Goal: Information Seeking & Learning: Learn about a topic

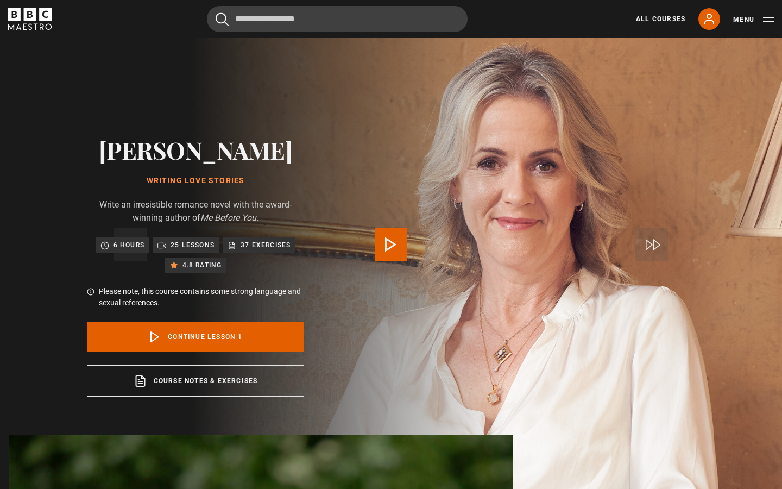
click at [395, 240] on span "Video Player" at bounding box center [391, 244] width 33 height 33
click at [395, 241] on span "Video Player" at bounding box center [391, 244] width 33 height 33
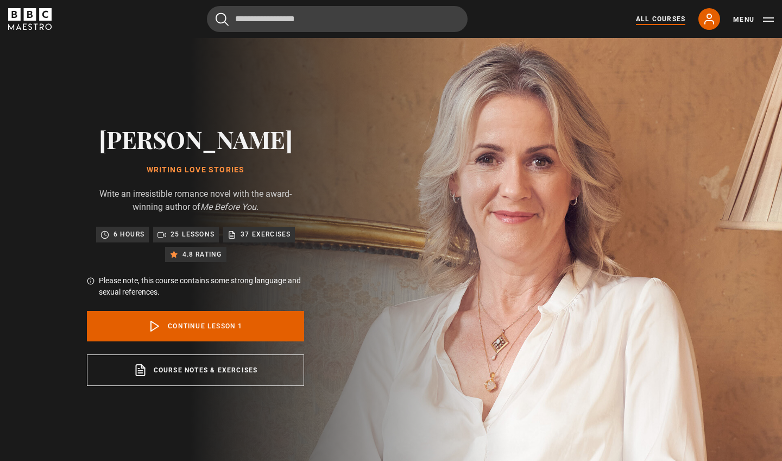
click at [668, 17] on link "All Courses" at bounding box center [660, 19] width 49 height 10
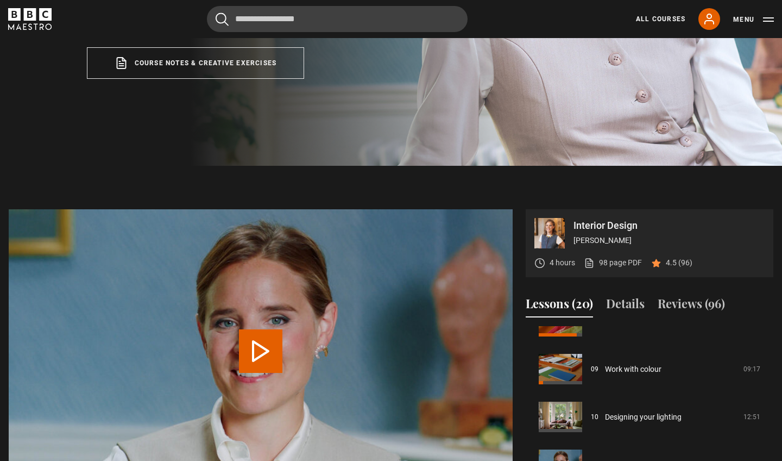
scroll to position [410, 0]
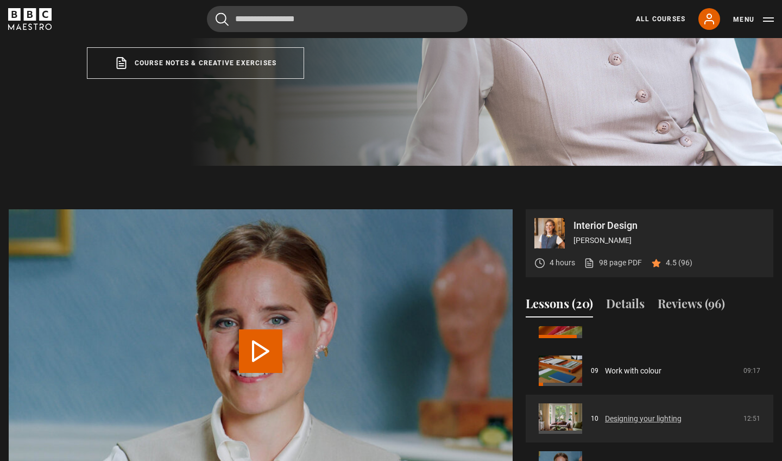
click at [608, 419] on link "Designing your lighting" at bounding box center [643, 418] width 77 height 11
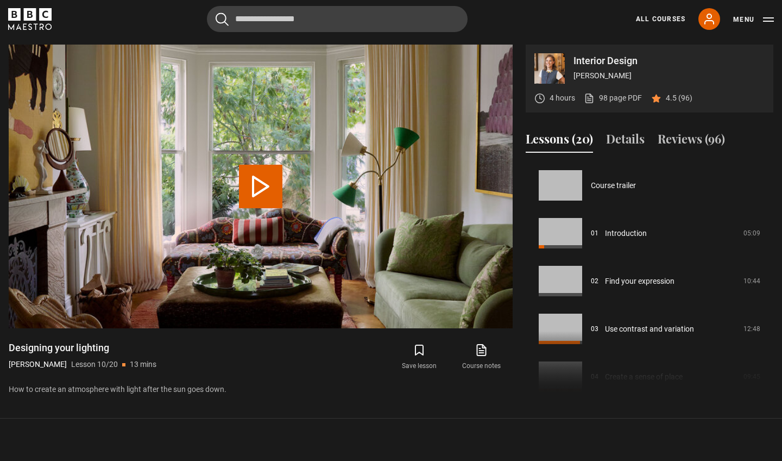
scroll to position [430, 0]
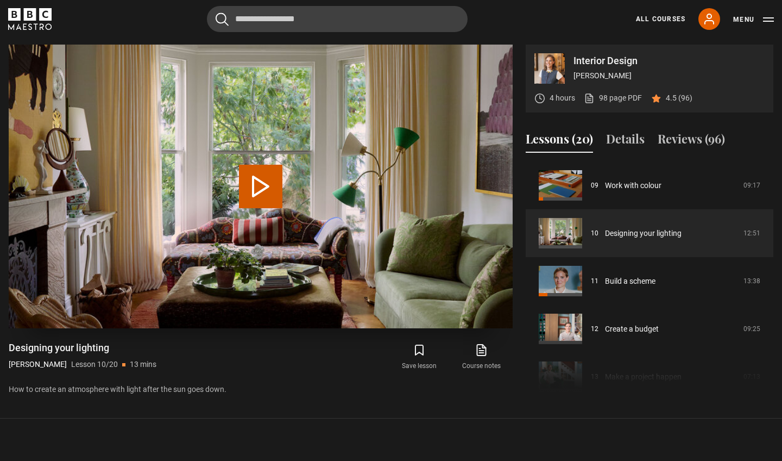
click at [275, 183] on button "Play Lesson Designing your lighting" at bounding box center [260, 186] width 43 height 43
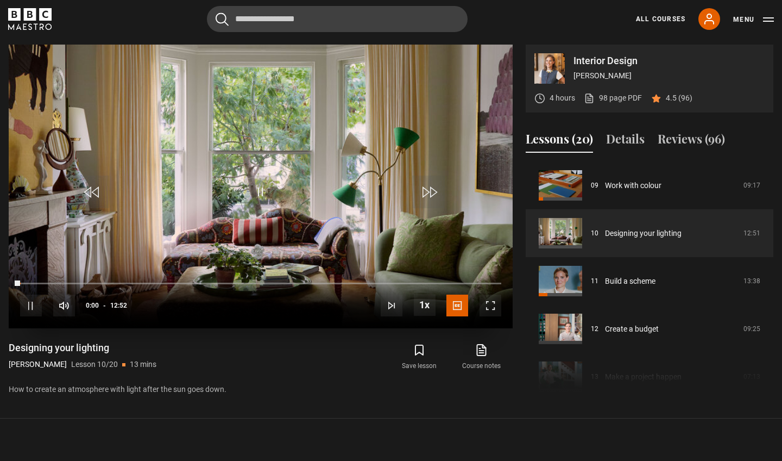
click at [489, 303] on span "Video Player" at bounding box center [491, 305] width 22 height 22
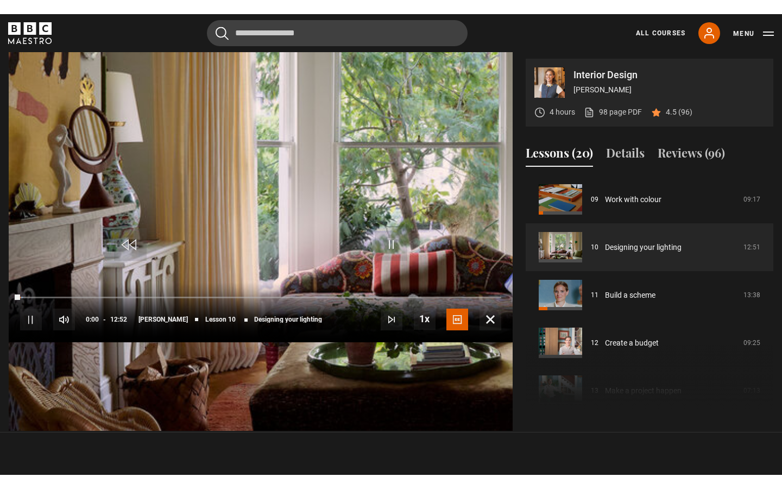
scroll to position [0, 0]
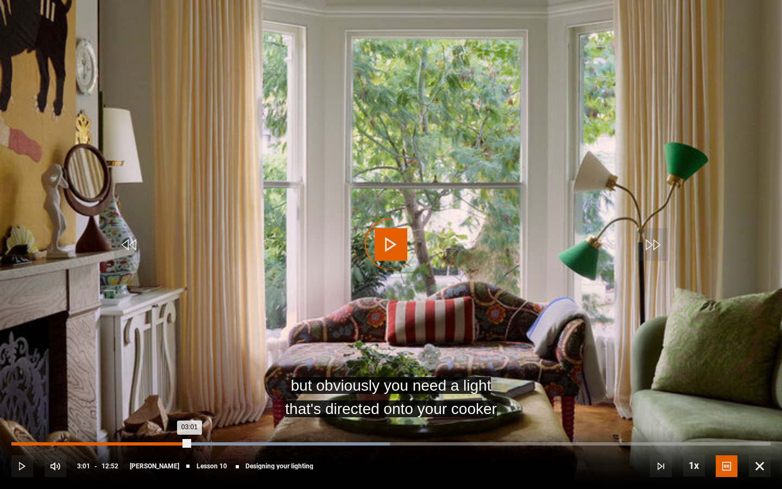
click at [190, 444] on div "Loaded : 49.83% 03:01 03:01" at bounding box center [390, 443] width 759 height 3
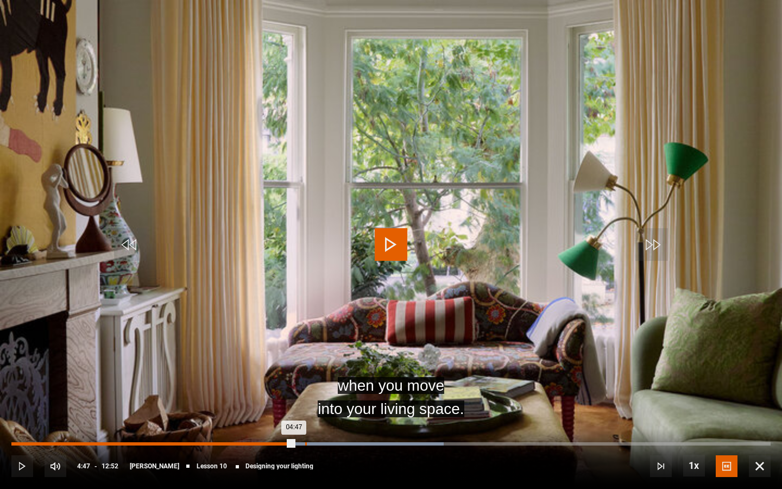
click at [305, 444] on div "Loaded : 56.94% 04:58 04:47" at bounding box center [390, 443] width 759 height 3
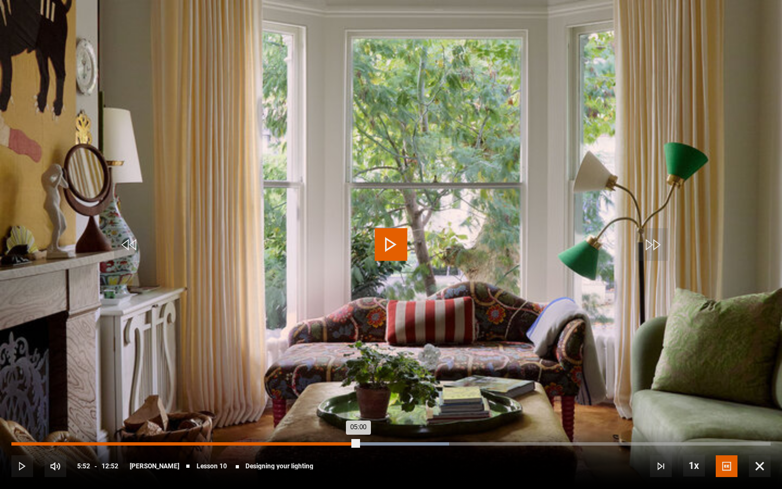
click at [358, 444] on div "Loaded : 57.64% 05:52 05:00" at bounding box center [390, 443] width 759 height 3
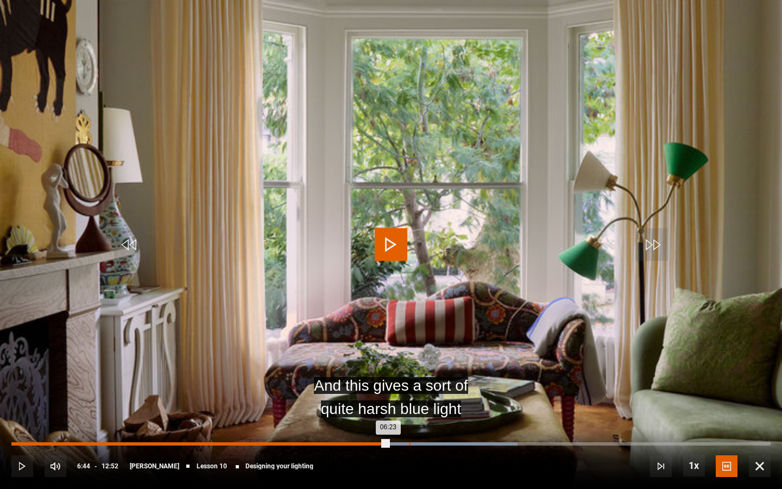
click at [409, 444] on div "Loaded : 66.67% 06:44 06:23" at bounding box center [390, 443] width 759 height 3
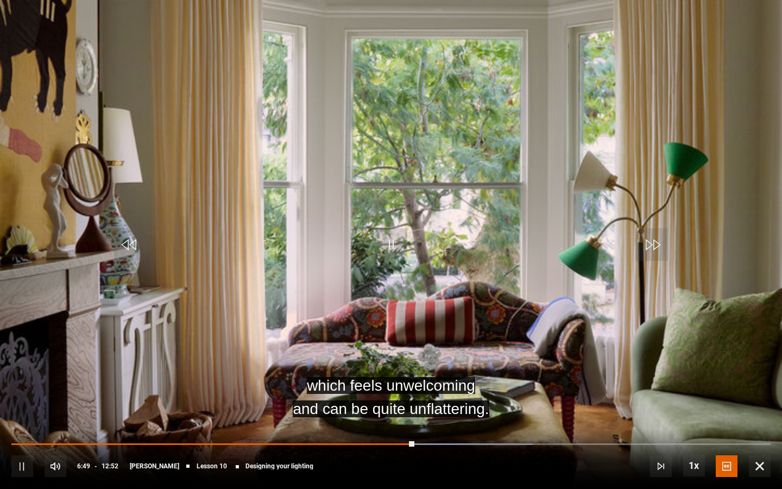
click at [454, 445] on div "10s Skip Back 10 seconds Pause 10s Skip Forward 10 seconds Loaded : 68.64% 07:0…" at bounding box center [391, 459] width 782 height 60
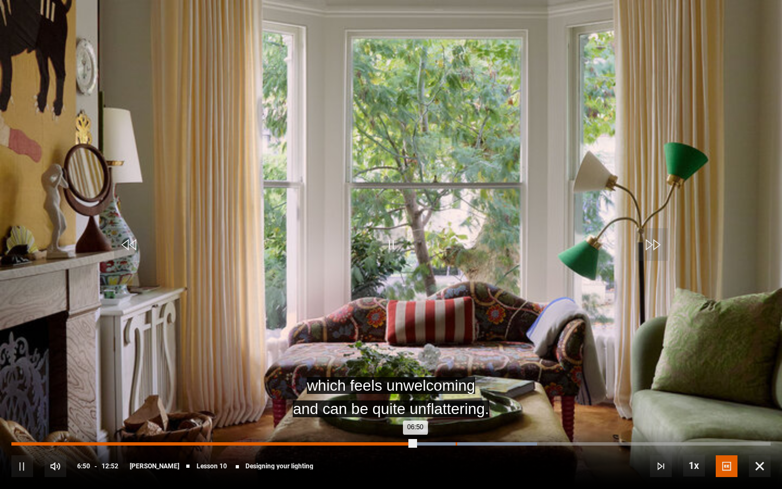
click at [456, 443] on div "Loaded : 69.27% 07:31 06:50" at bounding box center [390, 443] width 759 height 3
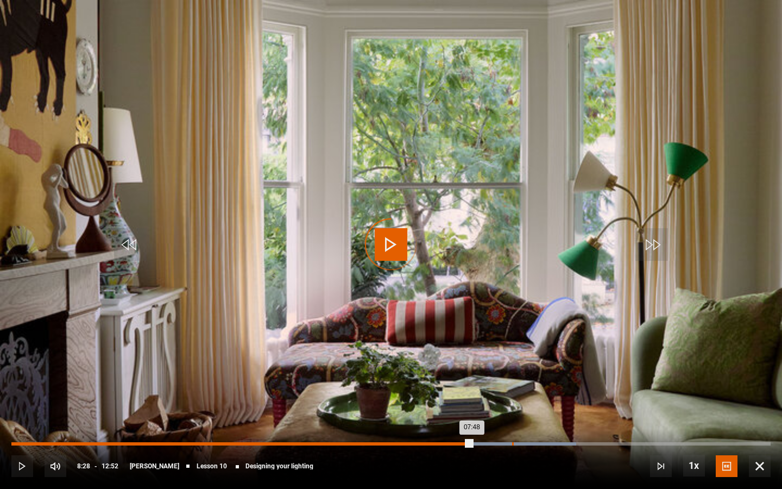
click at [512, 444] on div "08:29" at bounding box center [513, 443] width 2 height 3
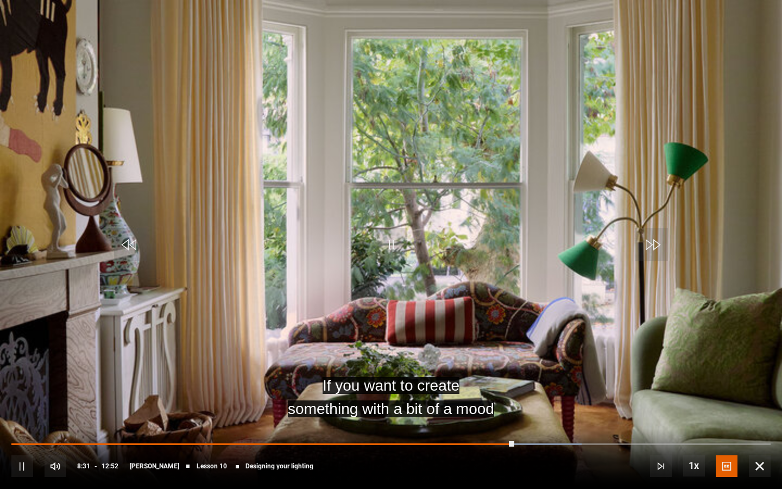
click at [578, 442] on div "10s Skip Back 10 seconds Pause 10s Skip Forward 10 seconds Loaded : 75.12% 09:2…" at bounding box center [391, 459] width 782 height 60
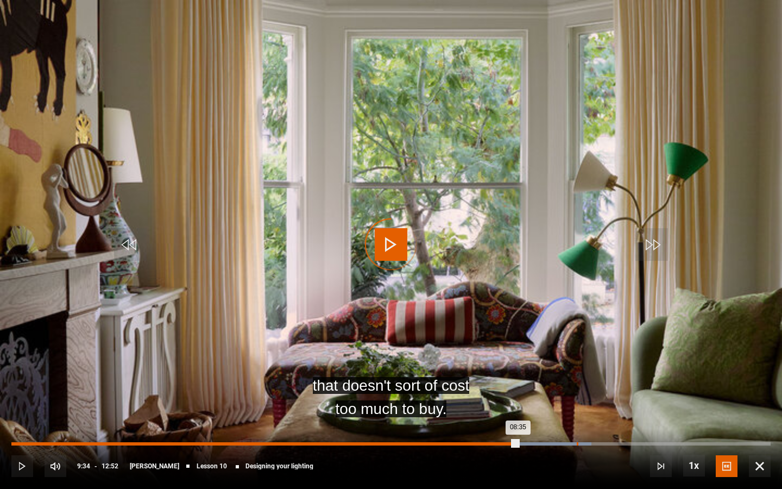
click at [577, 444] on div "Loaded : 76.39% 09:34 08:35" at bounding box center [390, 443] width 759 height 3
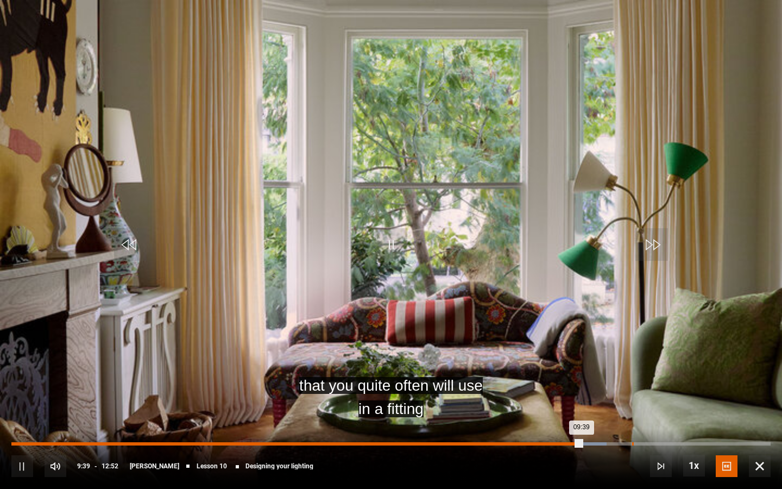
click at [632, 443] on div "Loaded : 78.36% 10:31 09:39" at bounding box center [390, 443] width 759 height 3
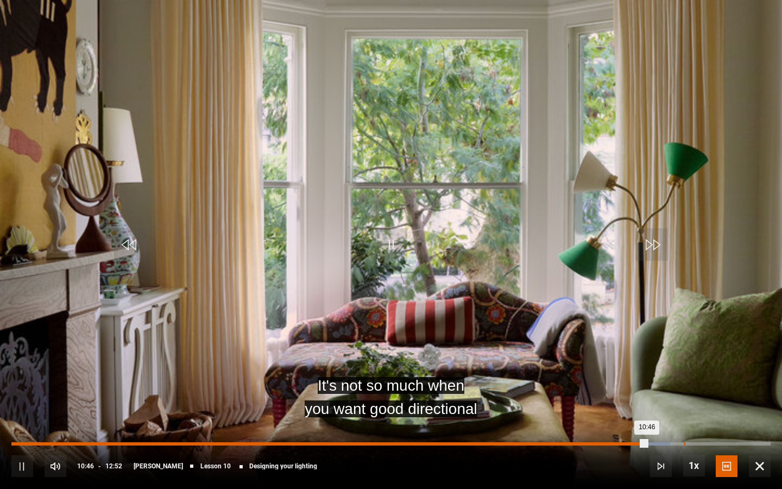
click at [684, 444] on div "Loaded : 86.75% 11:23 10:46" at bounding box center [390, 443] width 759 height 3
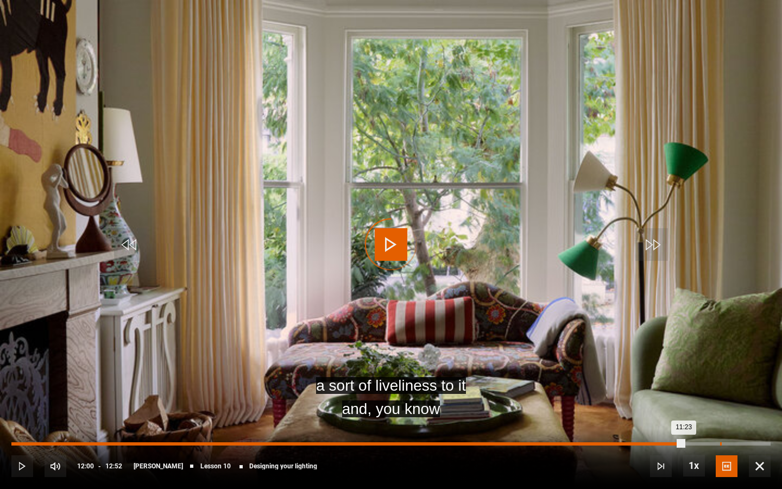
click at [720, 445] on div "12:00" at bounding box center [721, 443] width 2 height 3
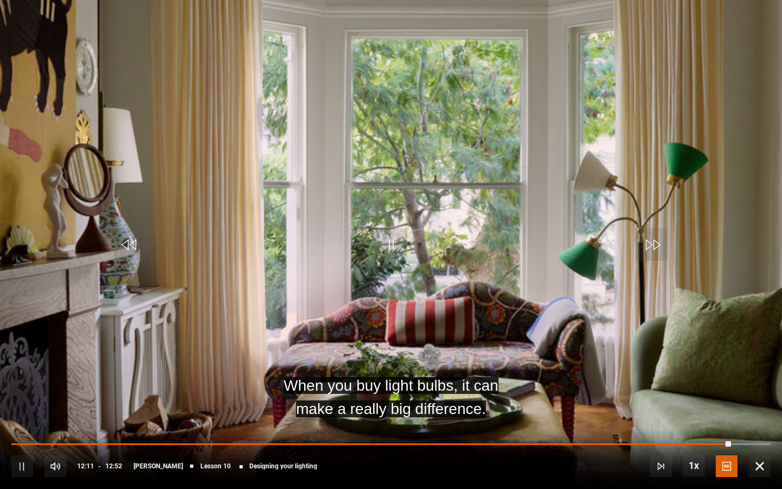
click at [757, 460] on span "Video Player" at bounding box center [760, 466] width 22 height 22
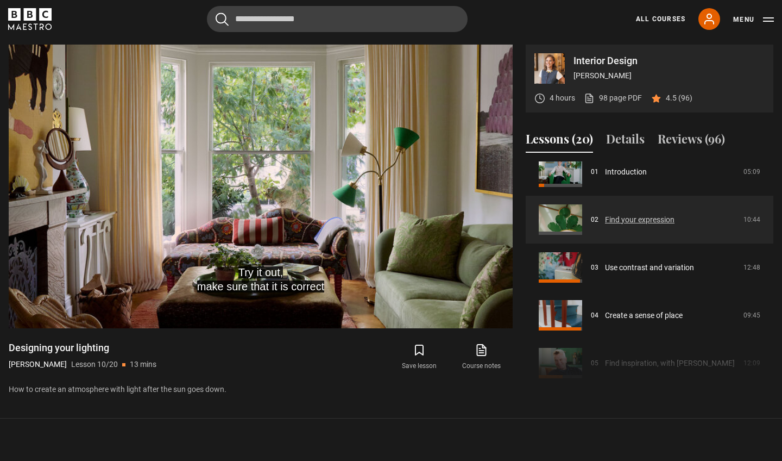
scroll to position [97, 0]
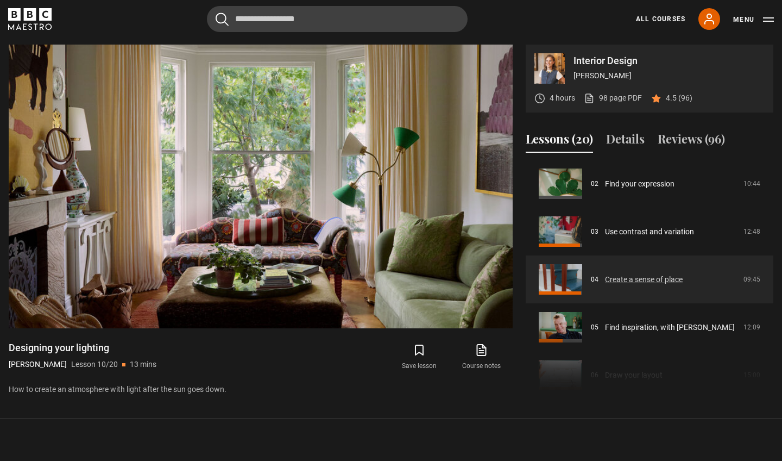
click at [668, 279] on link "Create a sense of place" at bounding box center [644, 279] width 78 height 11
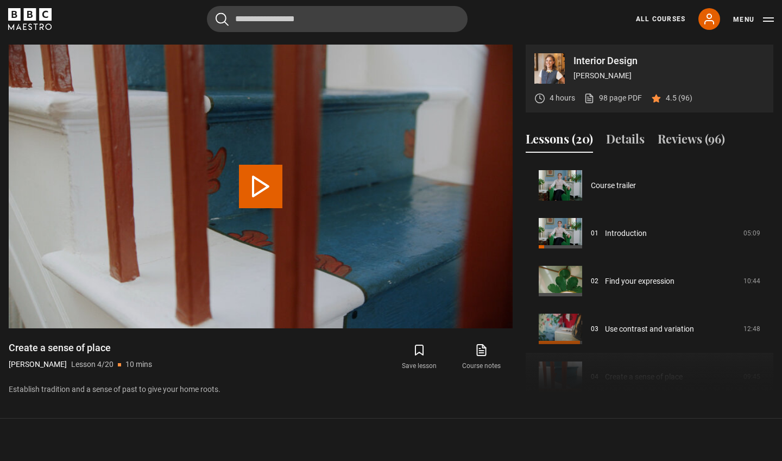
scroll to position [143, 0]
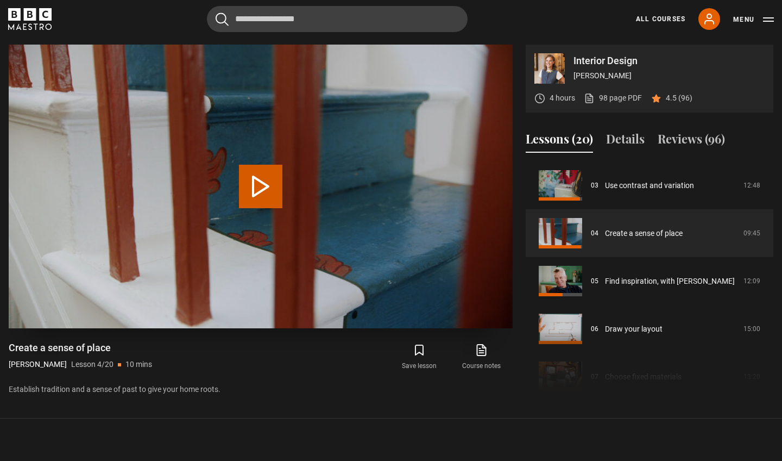
click at [261, 179] on button "Play Lesson Create a sense of place" at bounding box center [260, 186] width 43 height 43
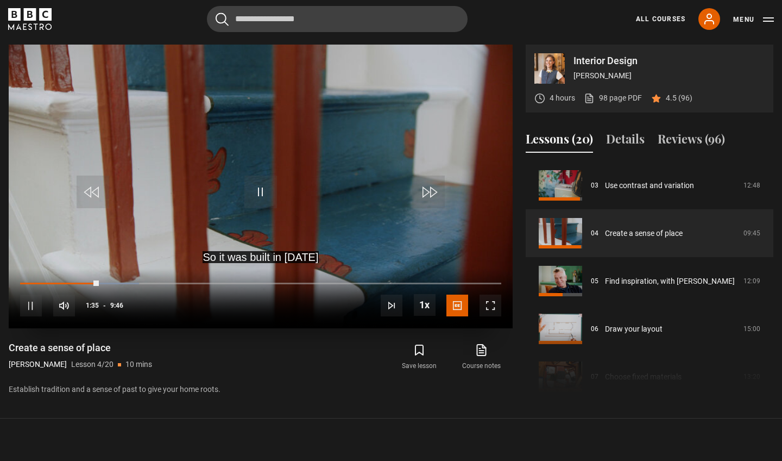
click at [349, 148] on video "Video Player" at bounding box center [261, 187] width 504 height 284
click at [262, 193] on span "Video Player" at bounding box center [260, 191] width 33 height 33
click at [213, 280] on div "10s Skip Back 10 seconds Pause 10s Skip Forward 10 seconds Loaded : 28.14% 3:54…" at bounding box center [261, 298] width 504 height 60
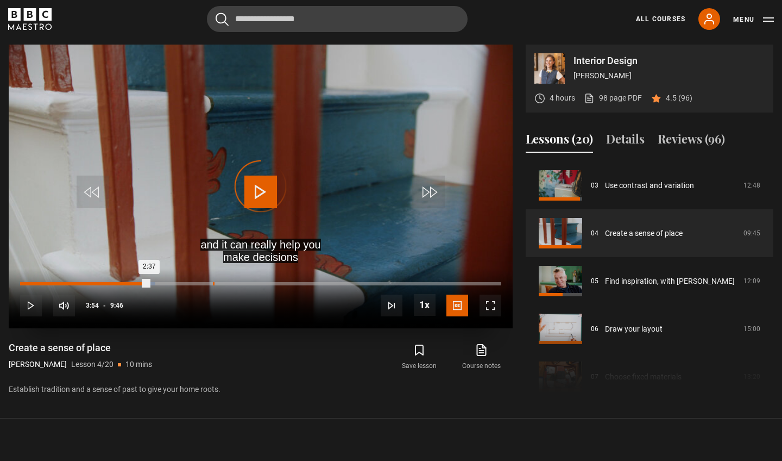
click at [213, 282] on div "Loaded : 28.14% 3:54 2:37" at bounding box center [260, 283] width 481 height 3
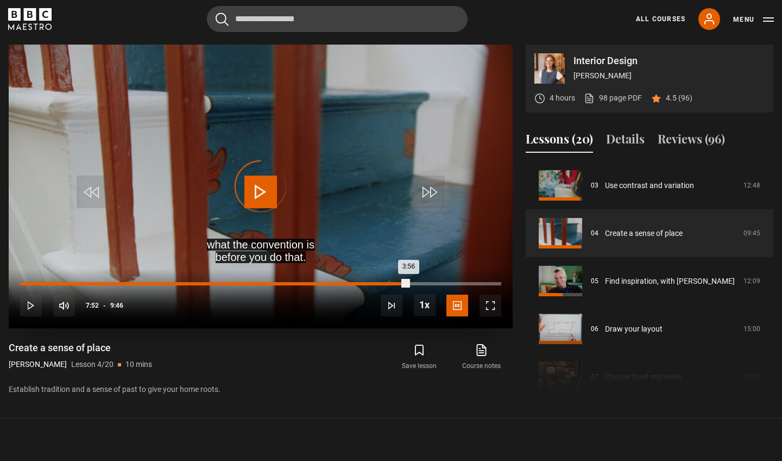
click at [408, 282] on div "Loaded : 44.35% 7:52 3:56" at bounding box center [260, 283] width 481 height 3
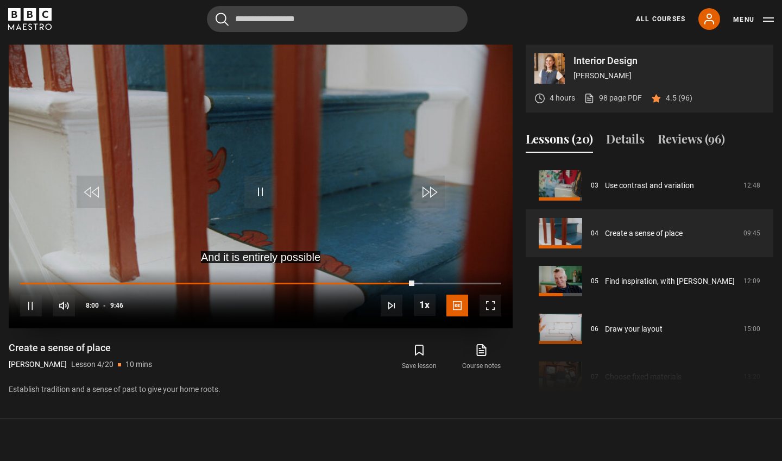
click at [496, 312] on span "Video Player" at bounding box center [491, 305] width 22 height 22
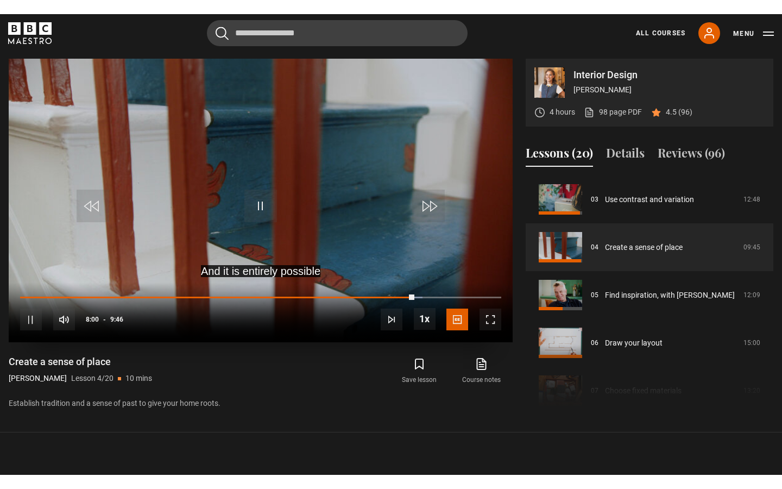
scroll to position [0, 0]
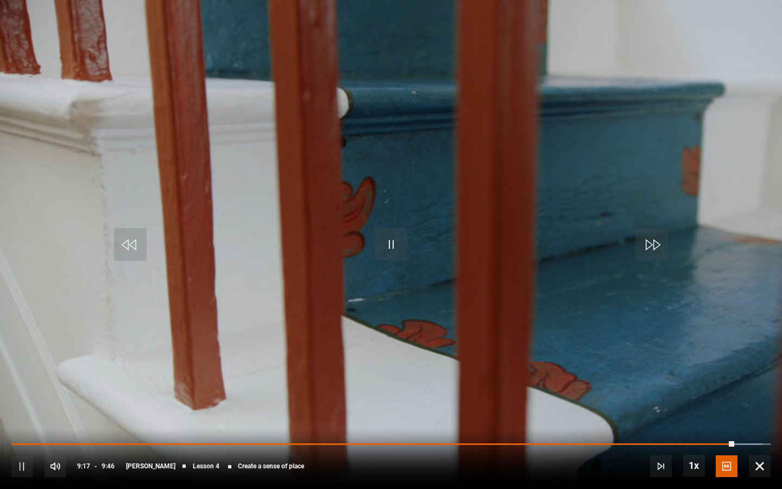
click at [765, 460] on span "Video Player" at bounding box center [760, 466] width 22 height 22
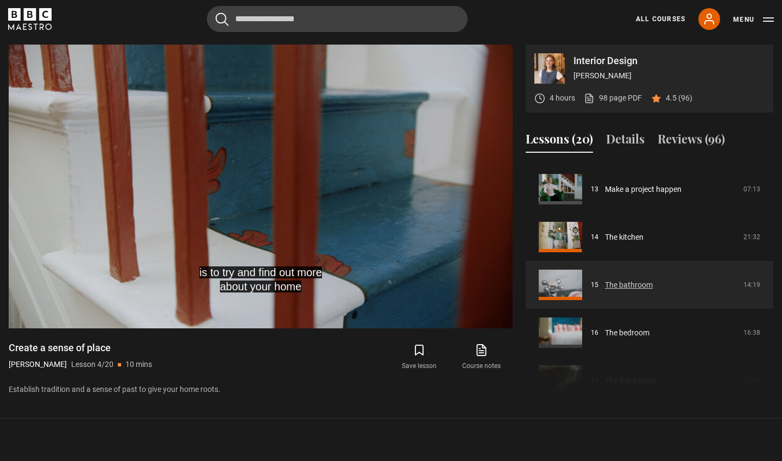
scroll to position [641, 0]
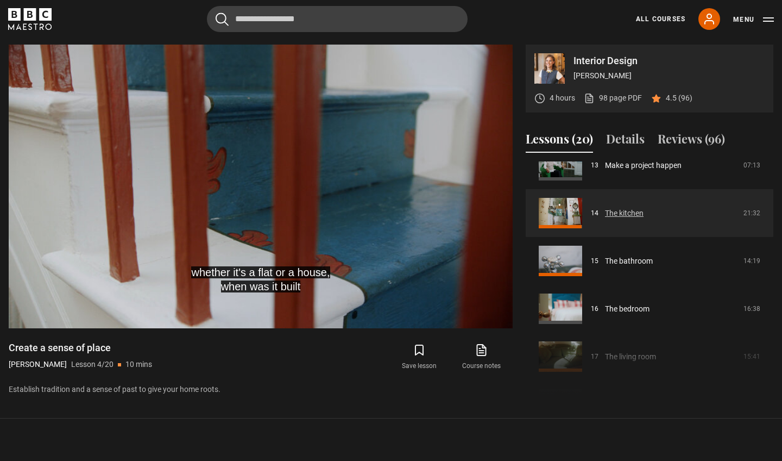
click at [628, 212] on link "The kitchen" at bounding box center [624, 212] width 39 height 11
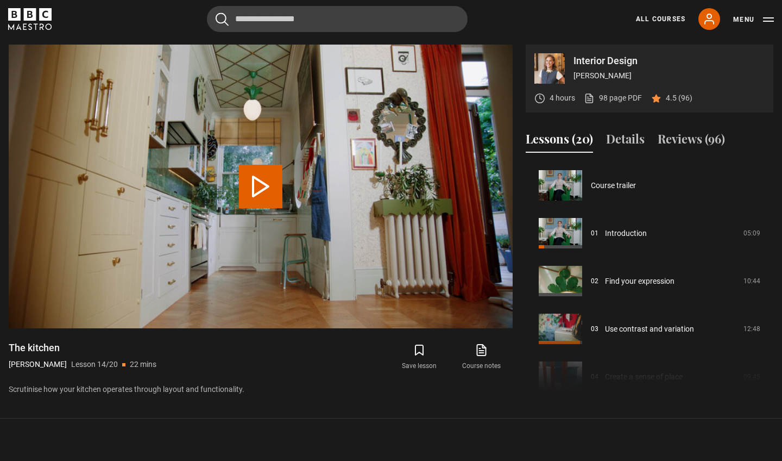
scroll to position [621, 0]
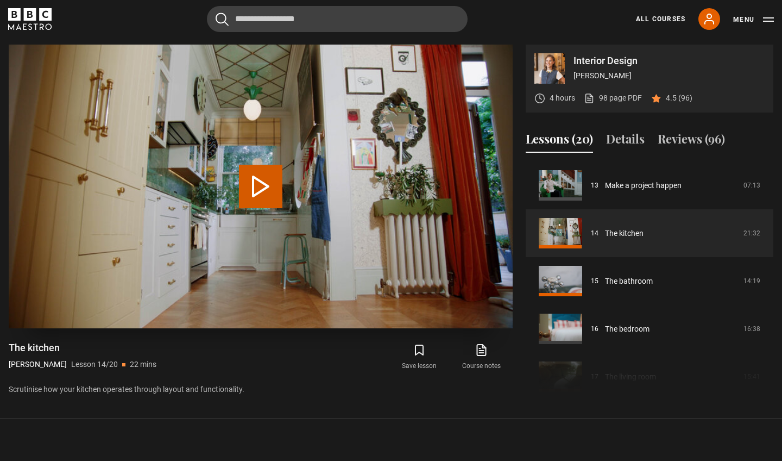
click at [270, 186] on button "Play Lesson The kitchen" at bounding box center [260, 186] width 43 height 43
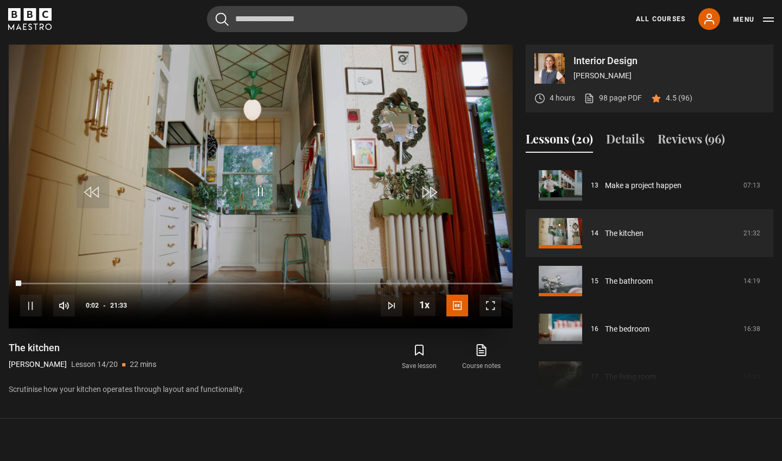
click at [332, 280] on div "10s Skip Back 10 seconds Pause 10s Skip Forward 10 seconds Loaded : 0.39% 13:51…" at bounding box center [261, 298] width 504 height 60
click at [329, 282] on div "Loaded : 1.93% 13:50 00:06" at bounding box center [260, 283] width 481 height 3
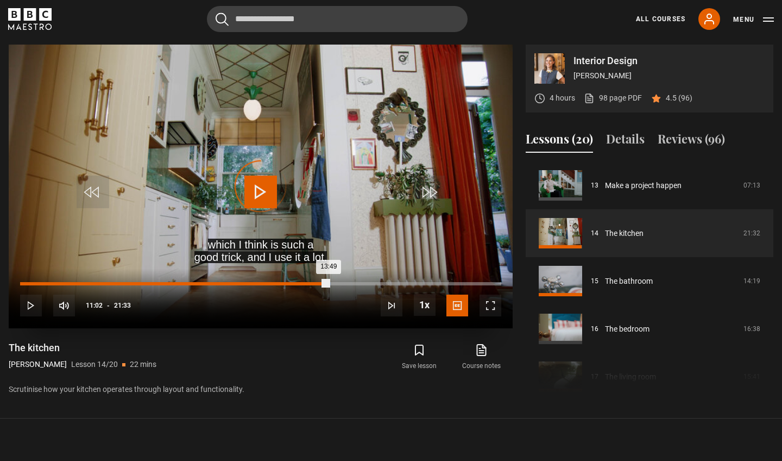
click at [267, 282] on div "Loaded : 64.56% 11:02 13:49" at bounding box center [260, 283] width 481 height 3
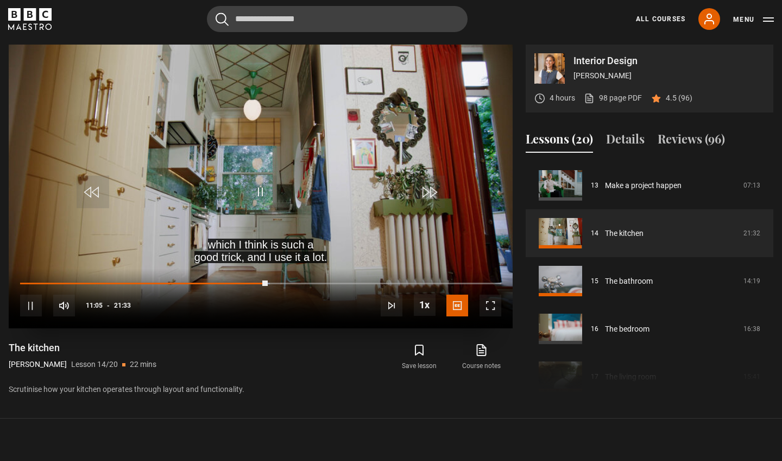
click at [234, 280] on div "10s Skip Back 10 seconds Pause 10s Skip Forward 10 seconds Loaded : 51.92% 09:3…" at bounding box center [261, 298] width 504 height 60
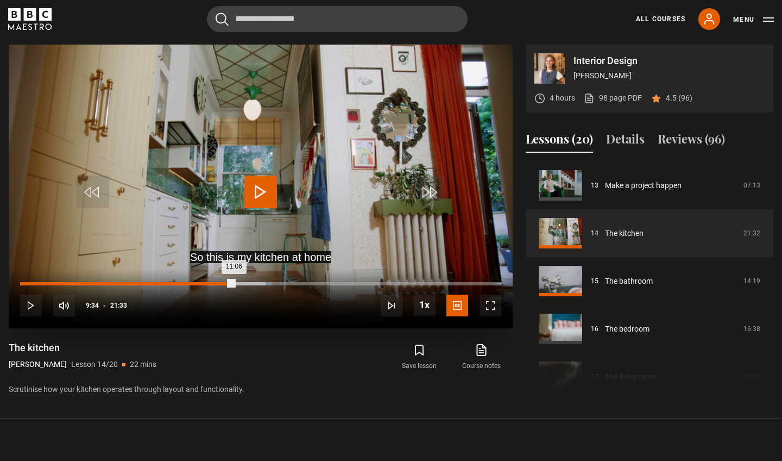
click at [234, 282] on div "Loaded : 52.30% 09:34 11:06" at bounding box center [260, 283] width 481 height 3
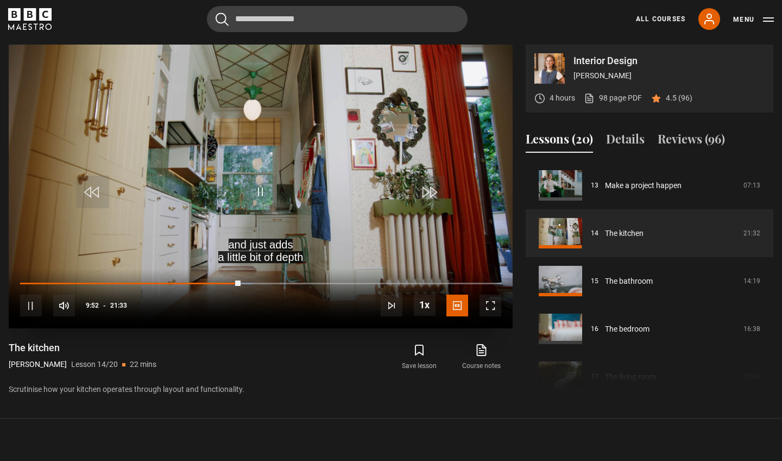
click at [494, 304] on span "Video Player" at bounding box center [491, 305] width 22 height 22
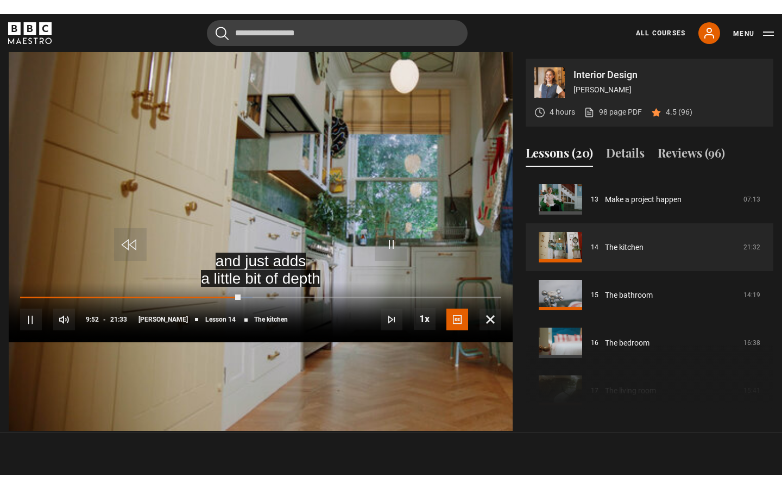
scroll to position [0, 0]
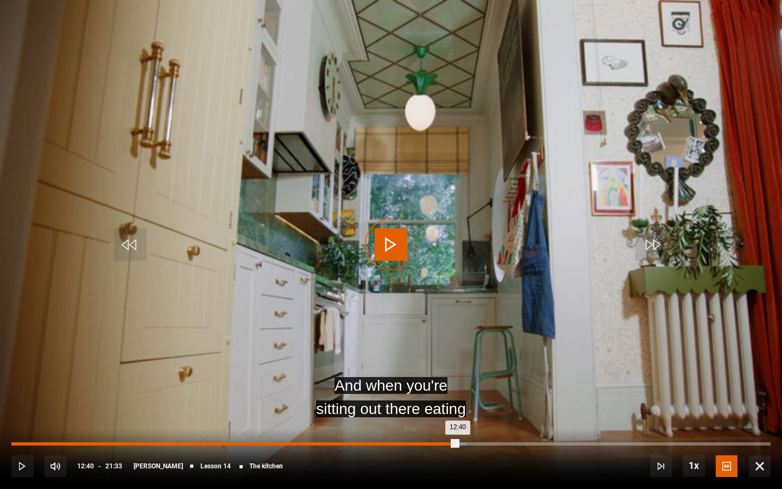
click at [458, 443] on div "Loaded : 59.92% 12:40 12:40" at bounding box center [390, 443] width 759 height 3
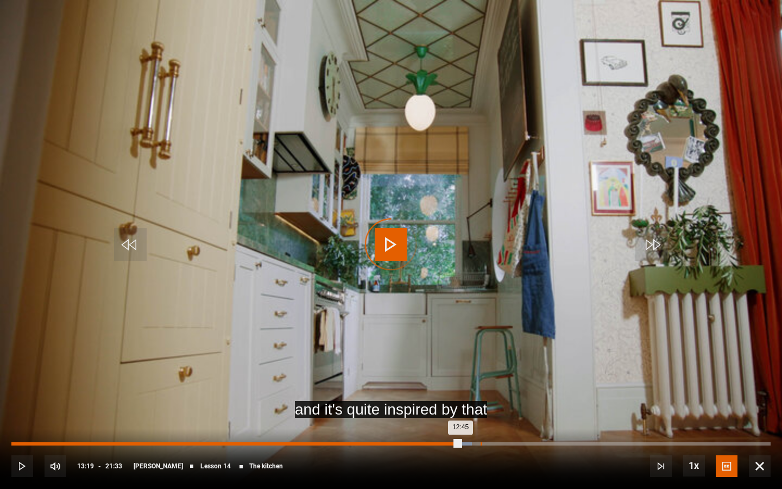
click at [481, 443] on div "Loaded : 60.68% 13:18 12:45" at bounding box center [390, 443] width 759 height 3
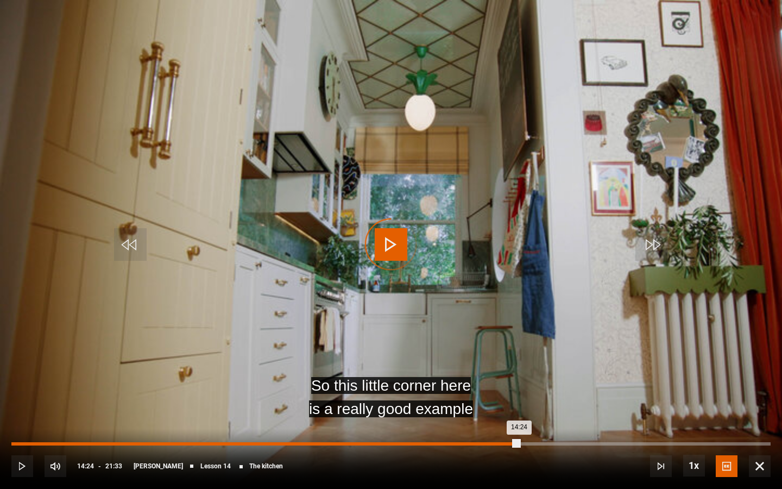
click at [519, 443] on div "Loaded : 61.94% 14:24 14:24" at bounding box center [390, 443] width 759 height 3
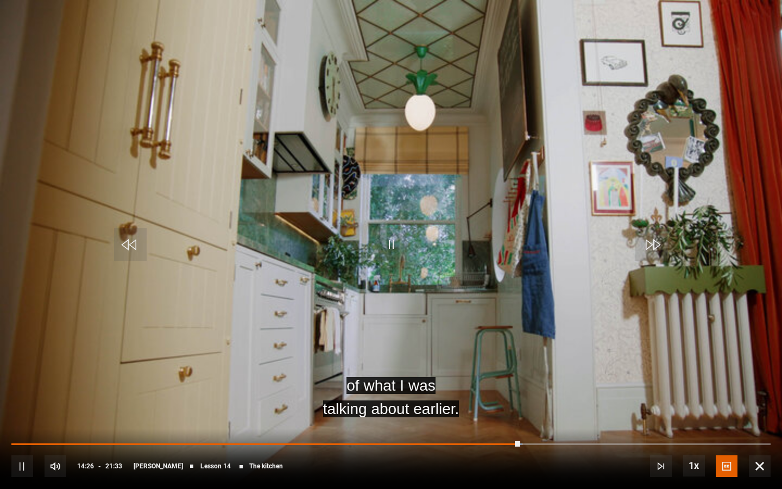
click at [539, 446] on div "10s Skip Back 10 seconds Pause 10s Skip Forward 10 seconds Loaded : 67.27% 14:5…" at bounding box center [391, 459] width 782 height 60
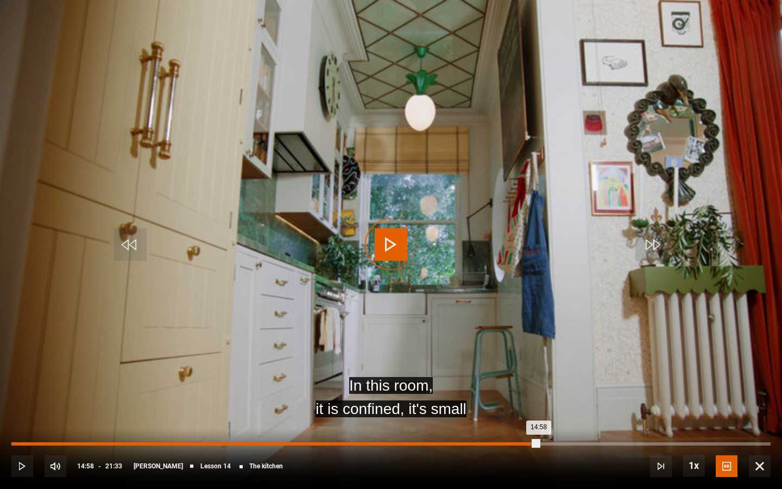
click at [539, 444] on div "Loaded : 67.27% 14:58 14:58" at bounding box center [390, 443] width 759 height 3
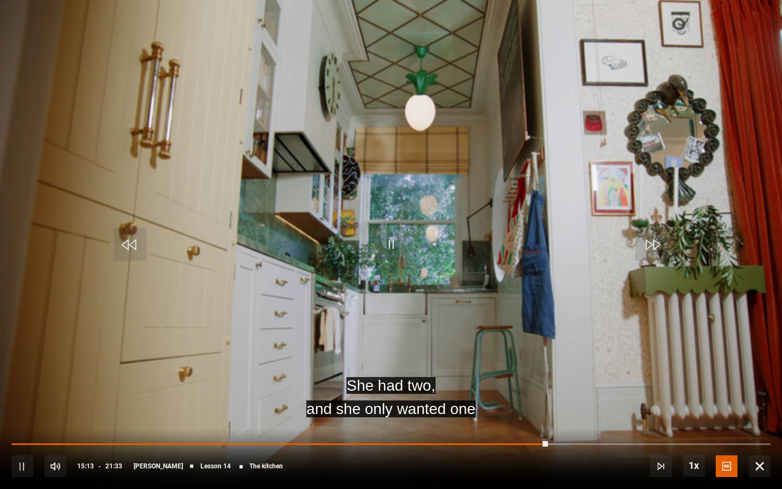
click at [759, 460] on span "Video Player" at bounding box center [760, 466] width 22 height 22
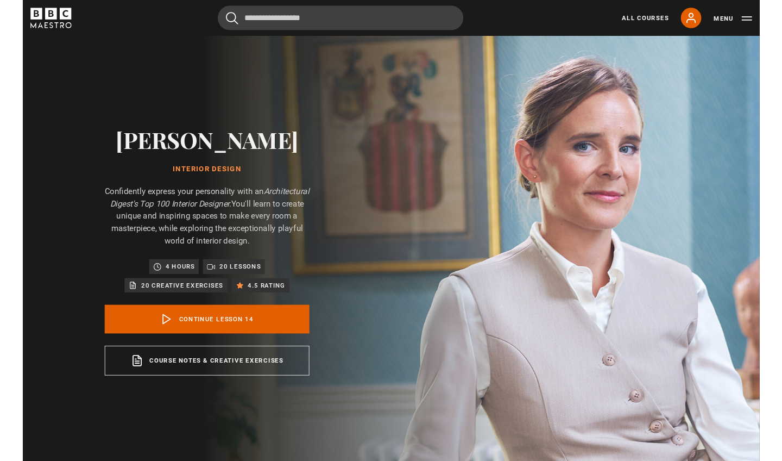
scroll to position [475, 0]
